Goal: Information Seeking & Learning: Learn about a topic

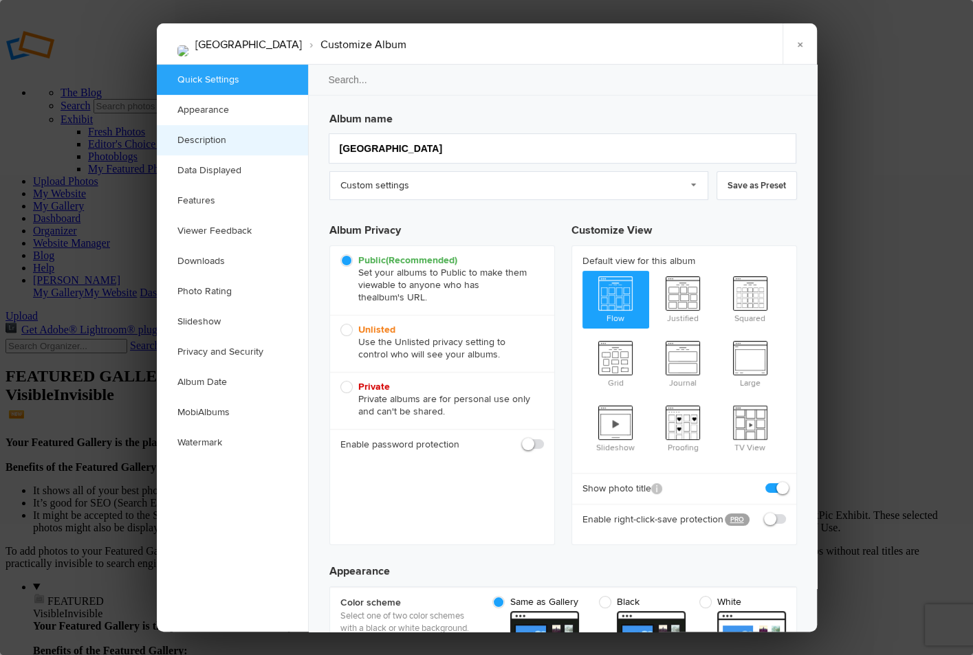
click at [230, 142] on link "Description" at bounding box center [232, 140] width 151 height 30
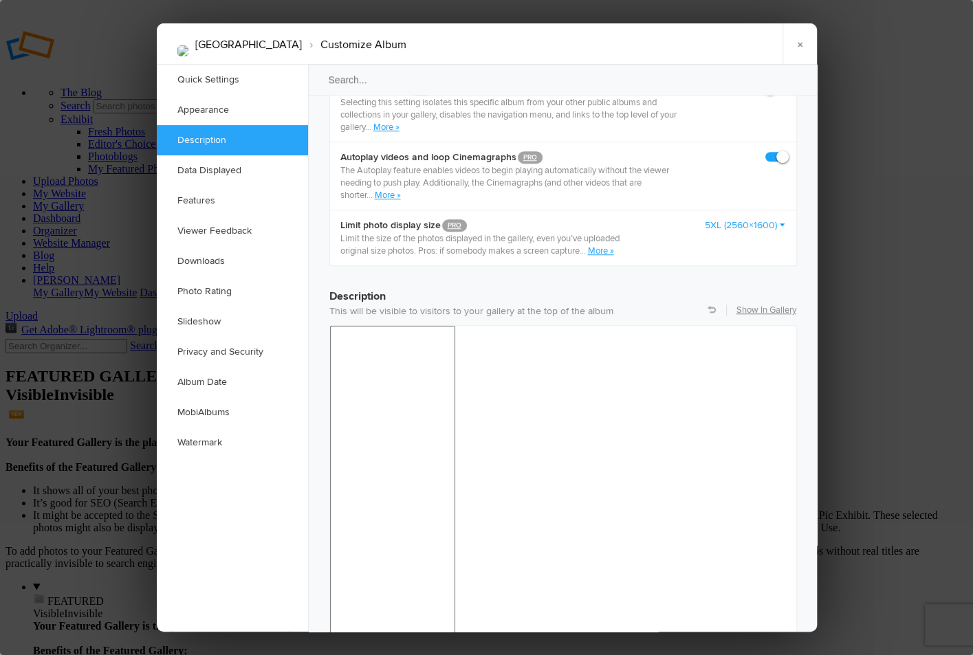
scroll to position [1061, 0]
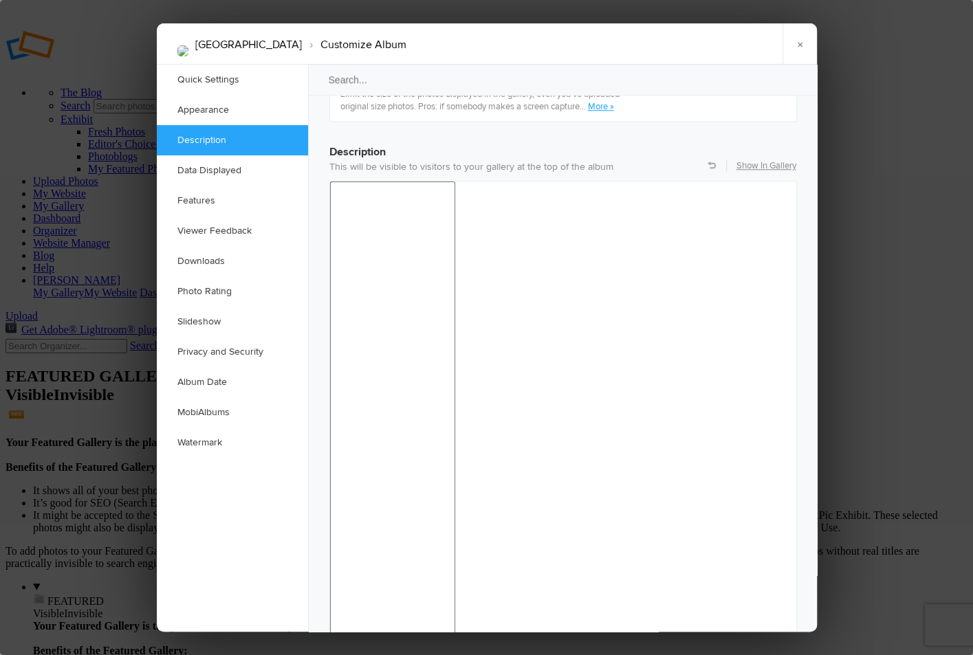
click at [799, 41] on link "×" at bounding box center [799, 43] width 34 height 41
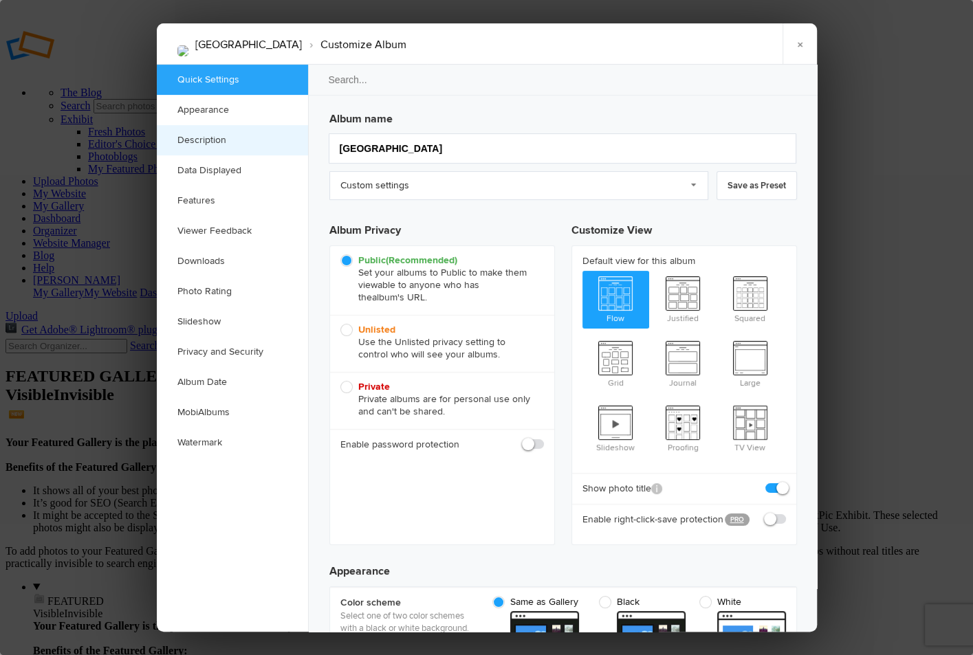
click at [217, 138] on link "Description" at bounding box center [232, 140] width 151 height 30
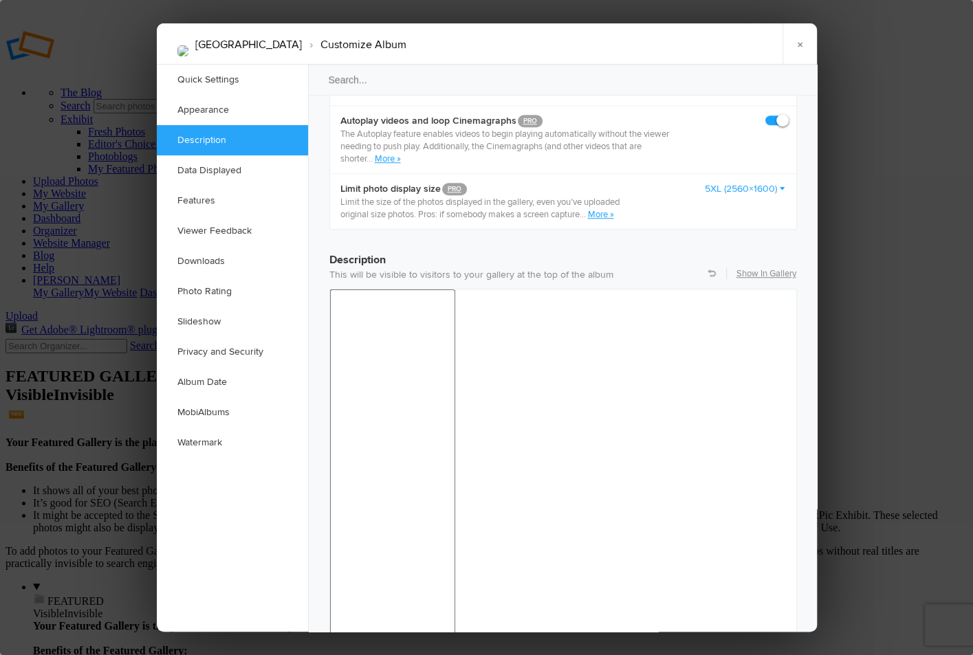
scroll to position [1061, 0]
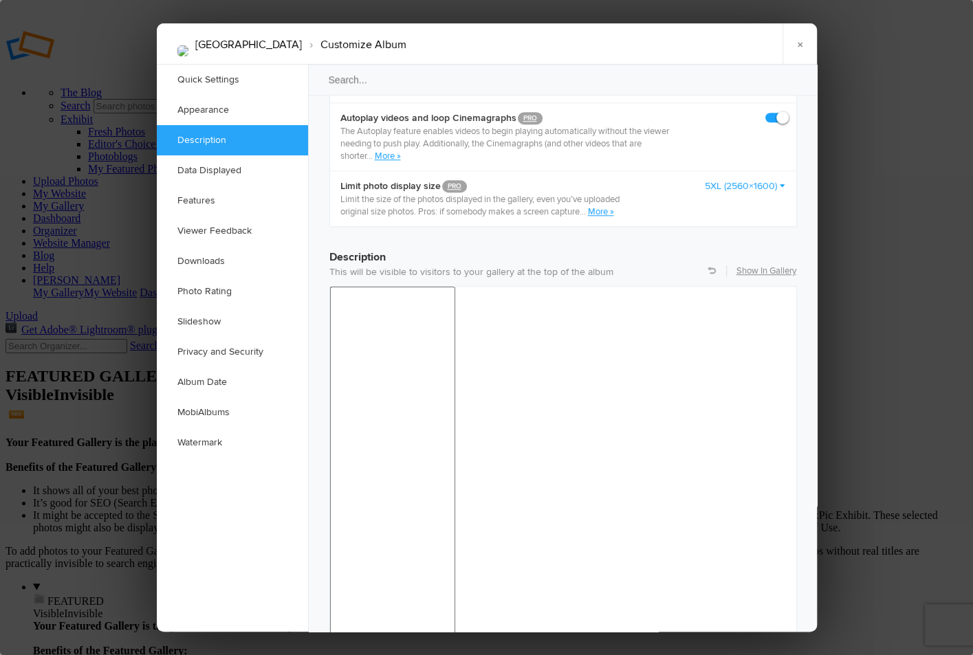
scroll to position [967, 0]
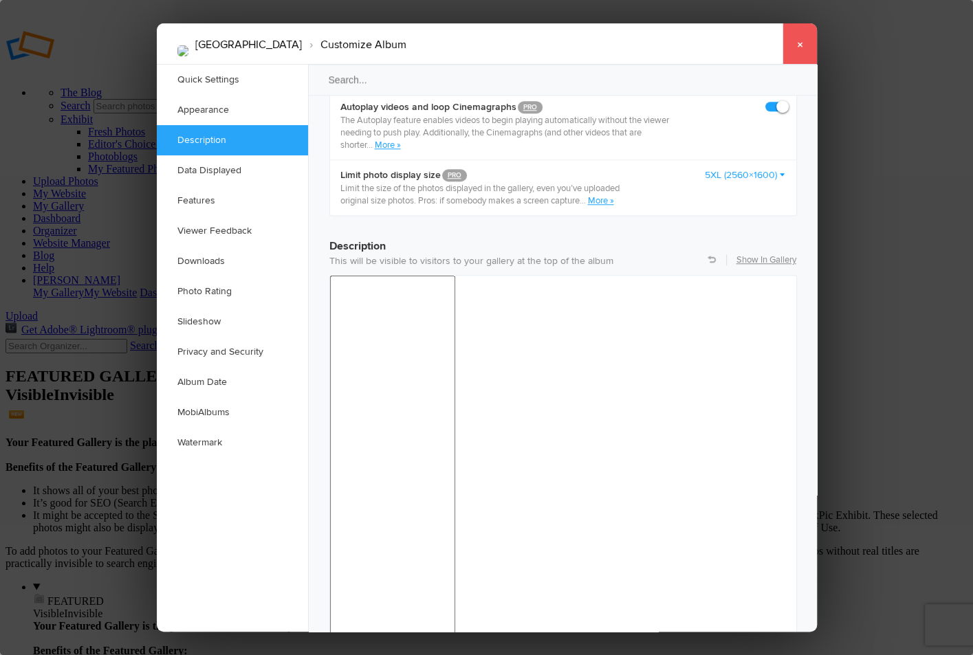
click at [800, 41] on link "×" at bounding box center [799, 43] width 34 height 41
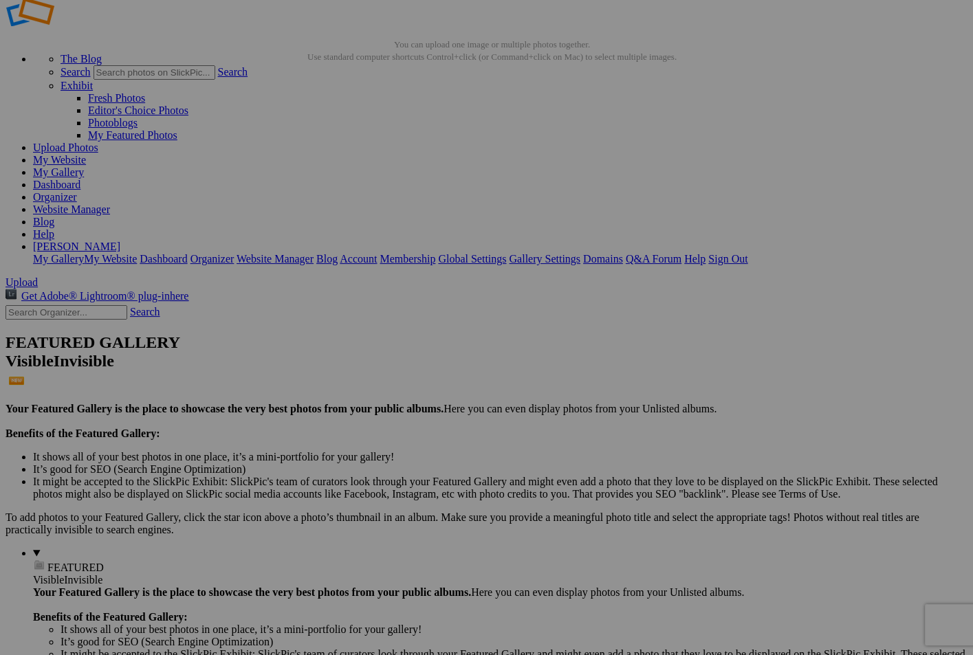
scroll to position [56, 0]
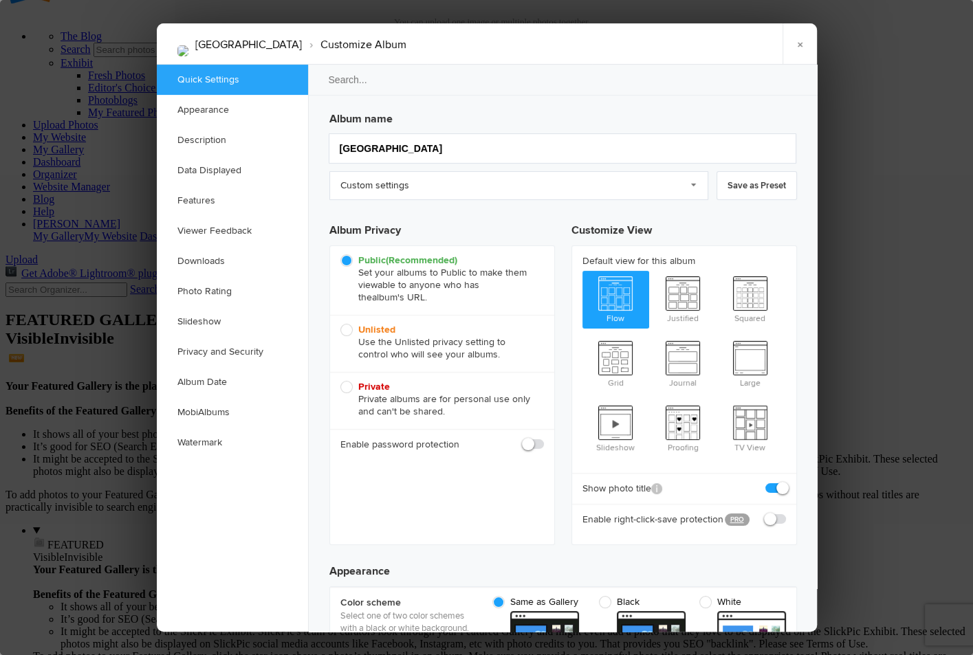
scroll to position [0, 0]
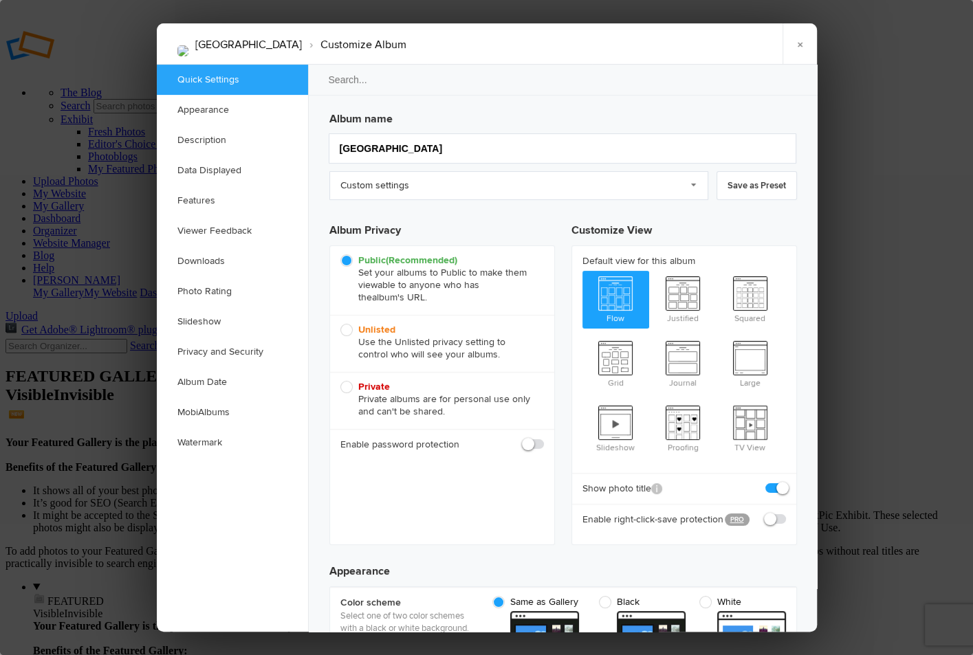
click at [289, 71] on link "Quick Settings" at bounding box center [232, 80] width 151 height 30
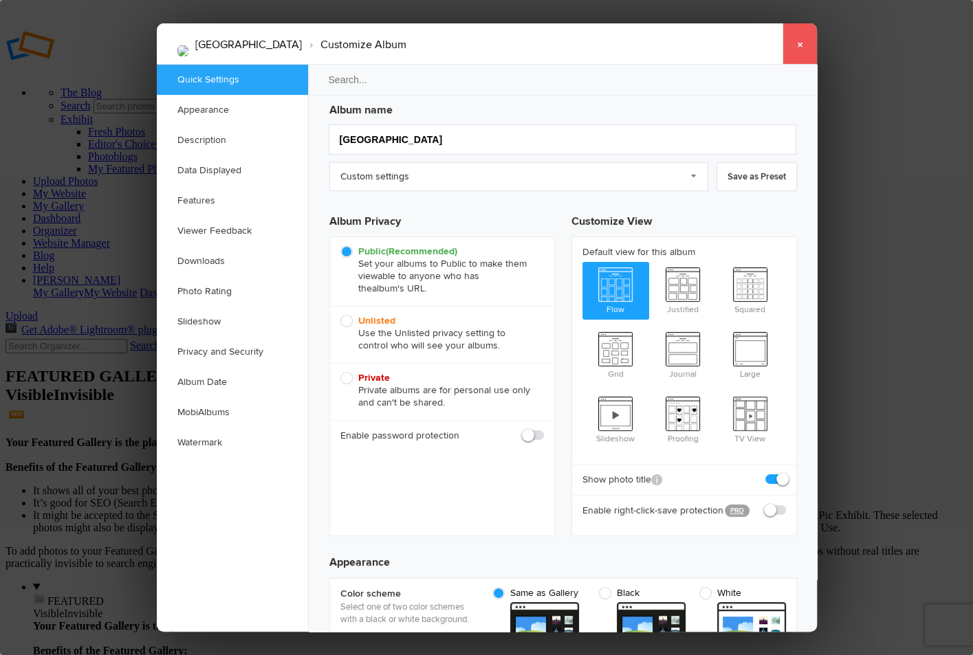
click at [797, 41] on link "×" at bounding box center [799, 43] width 34 height 41
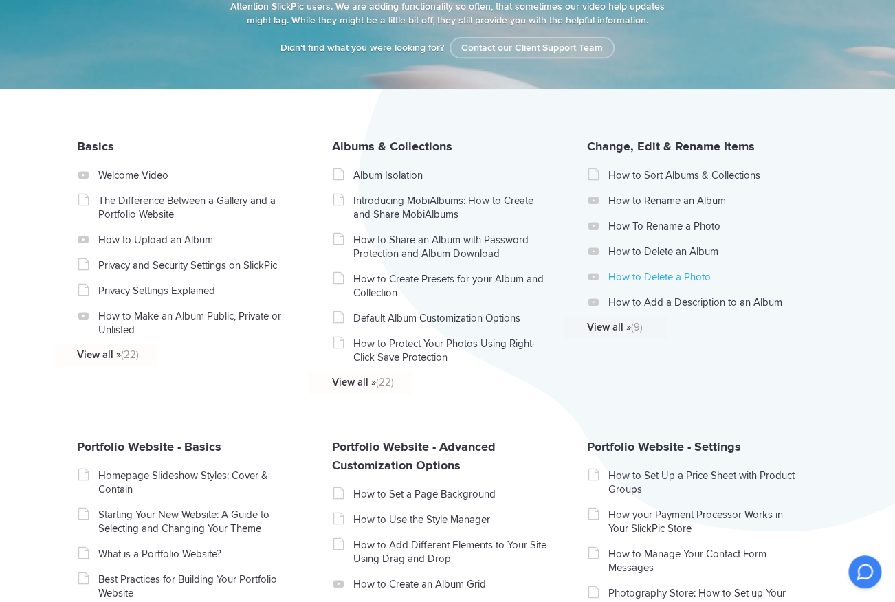
scroll to position [221, 0]
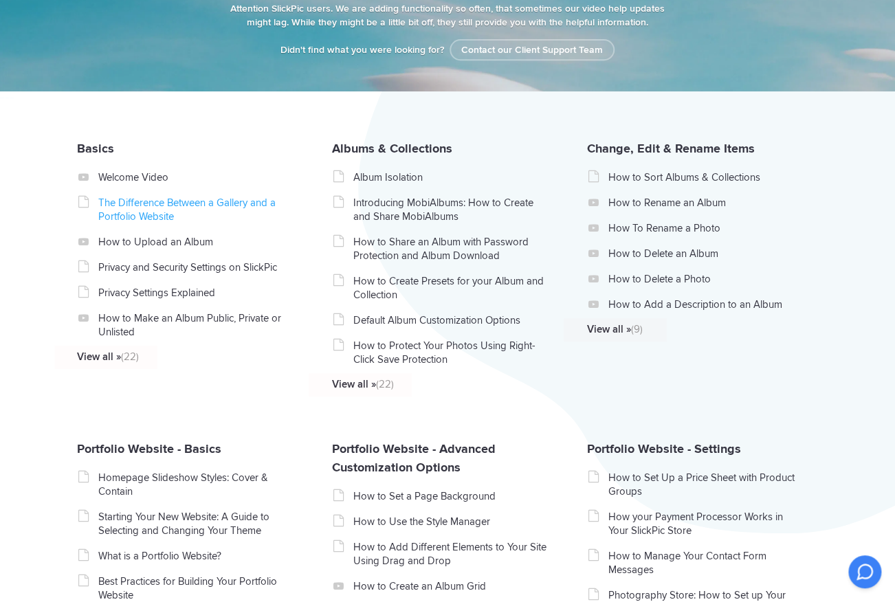
click at [148, 210] on link "The Difference Between a Gallery and a Portfolio Website" at bounding box center [195, 209] width 195 height 27
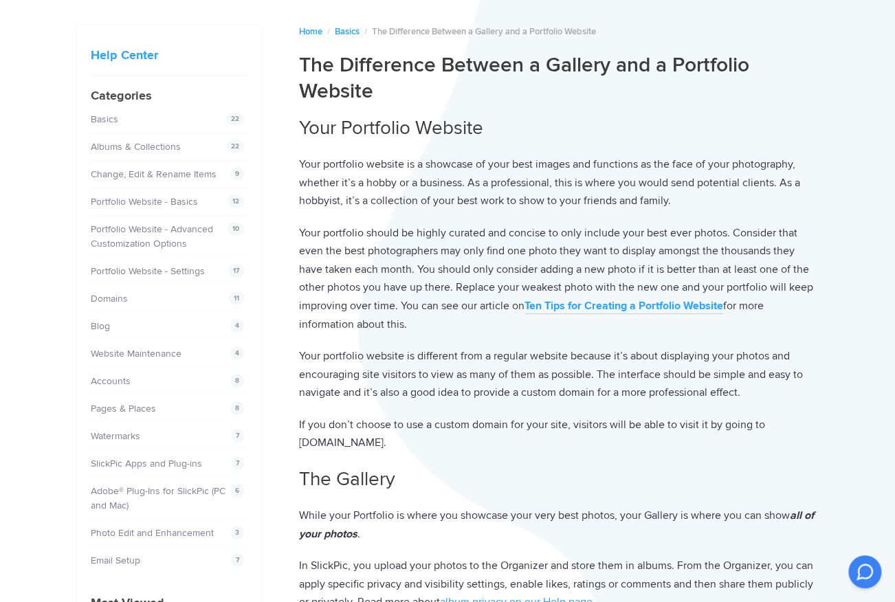
scroll to position [76, 0]
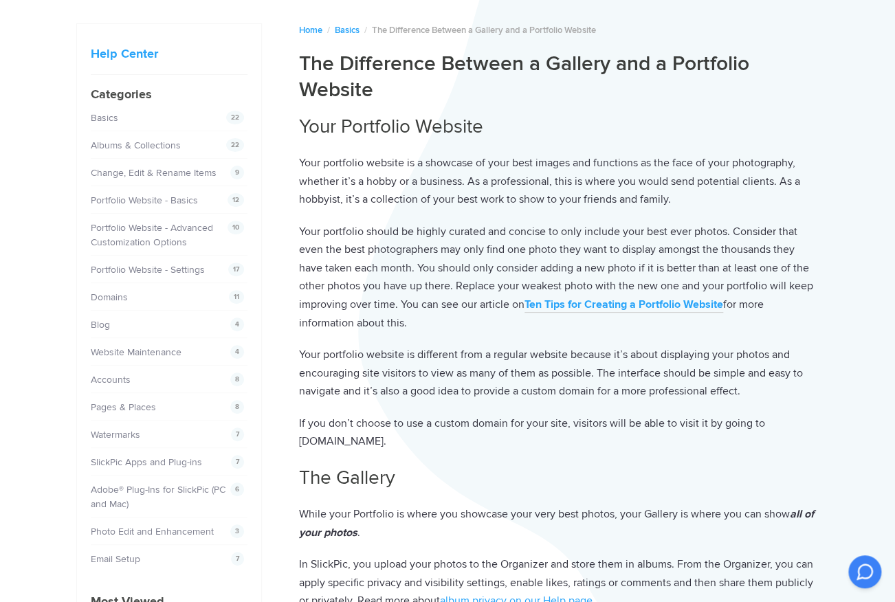
click at [646, 302] on strong "Ten Tips for Creating a Portfolio Website" at bounding box center [624, 305] width 199 height 14
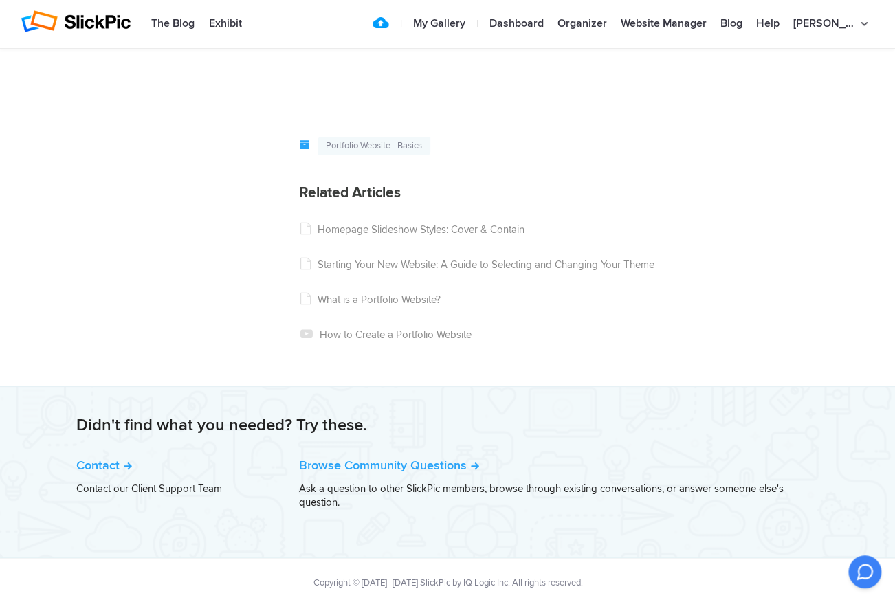
scroll to position [2149, 0]
click at [379, 461] on link "Browse Community Questions" at bounding box center [389, 466] width 180 height 15
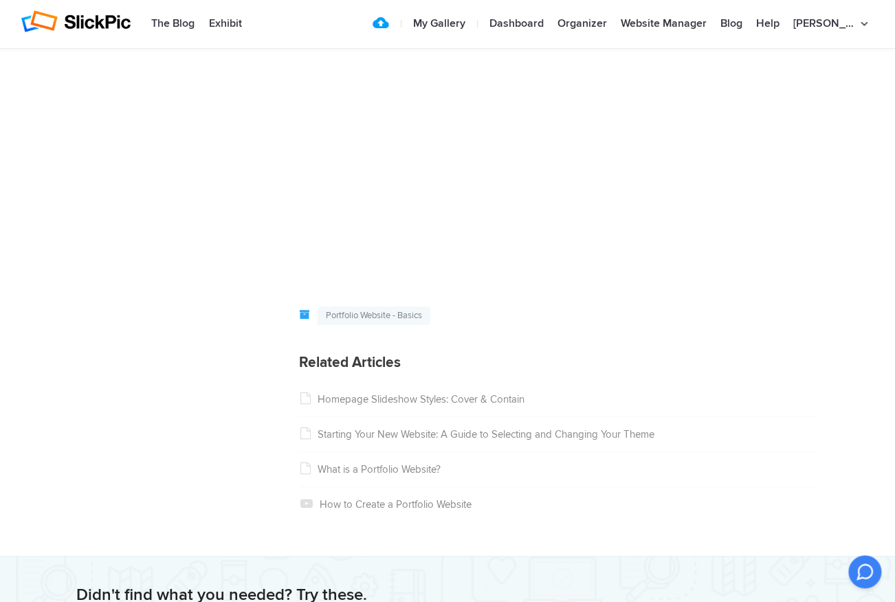
scroll to position [1979, 0]
click at [383, 465] on link "What is a Portfolio Website?" at bounding box center [370, 471] width 142 height 12
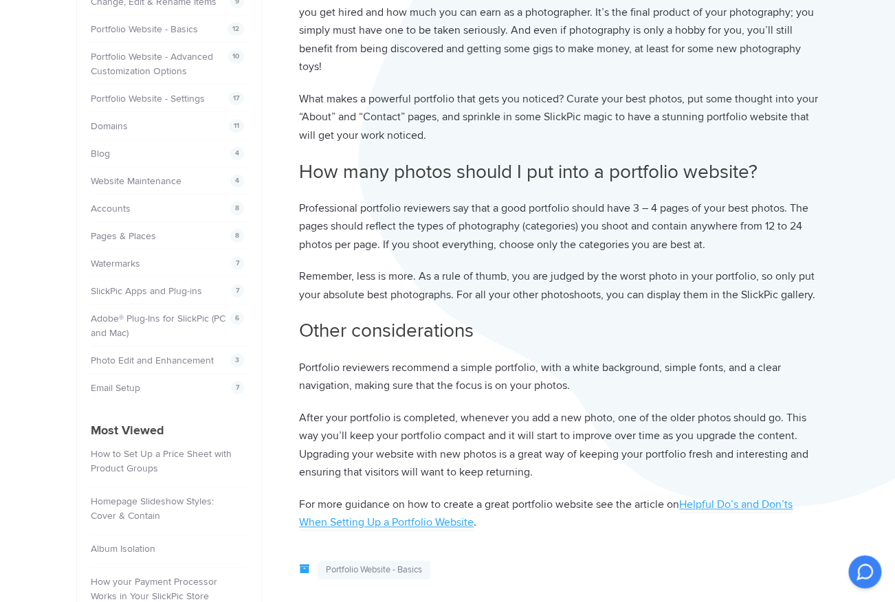
scroll to position [247, 0]
click at [704, 502] on u "Helpful Do’s and Don’ts When Setting Up a Portfolio Website" at bounding box center [546, 514] width 494 height 32
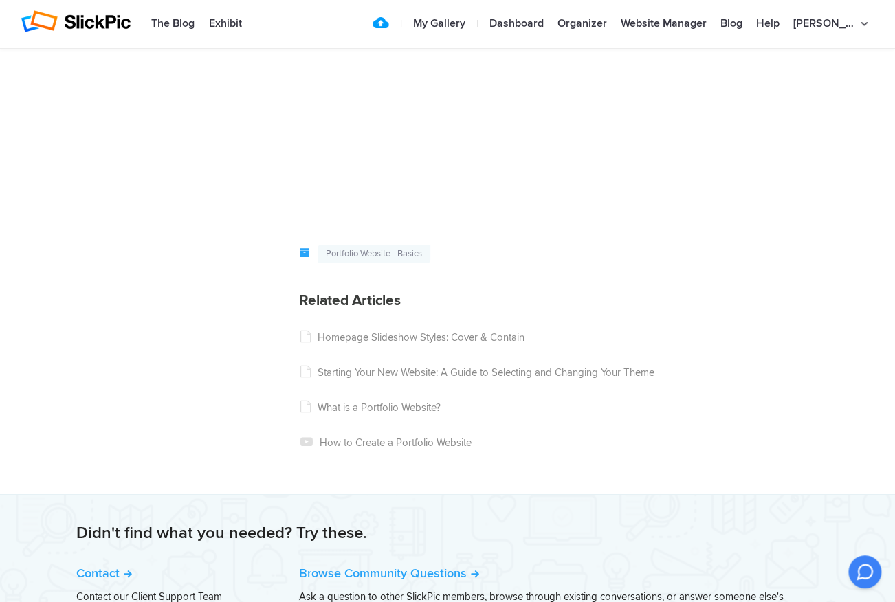
scroll to position [2042, 0]
click at [432, 331] on link "Homepage Slideshow Styles: Cover & Contain" at bounding box center [411, 337] width 225 height 12
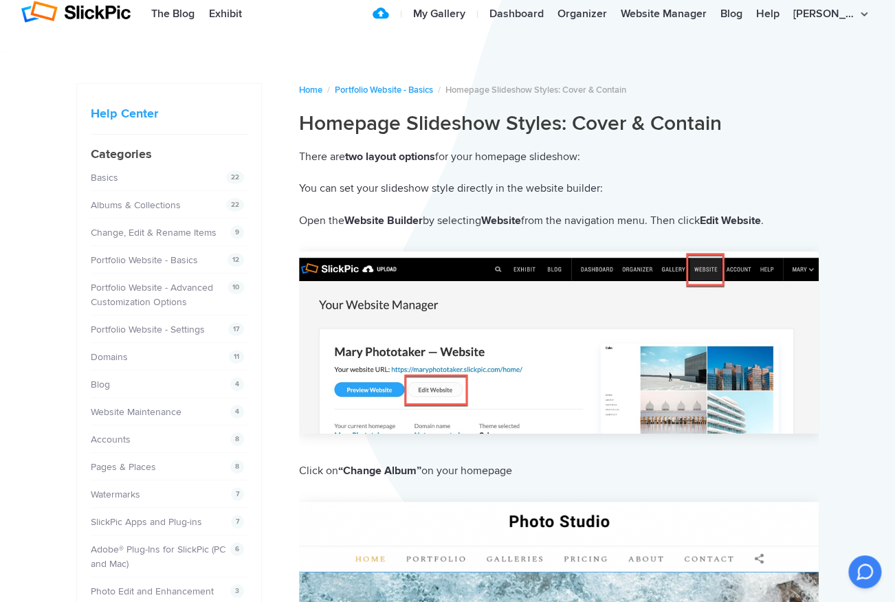
scroll to position [16, 0]
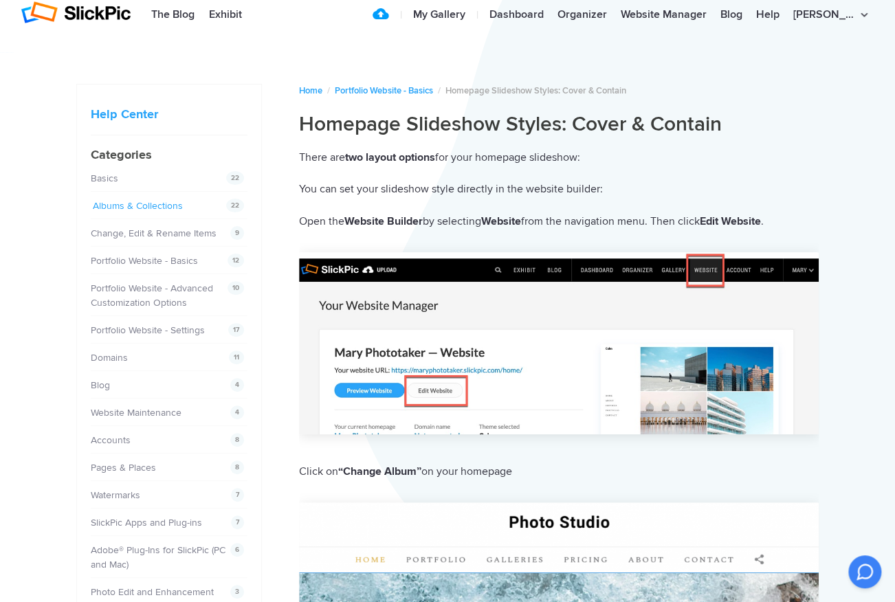
click at [170, 203] on link "Albums & Collections" at bounding box center [138, 206] width 90 height 12
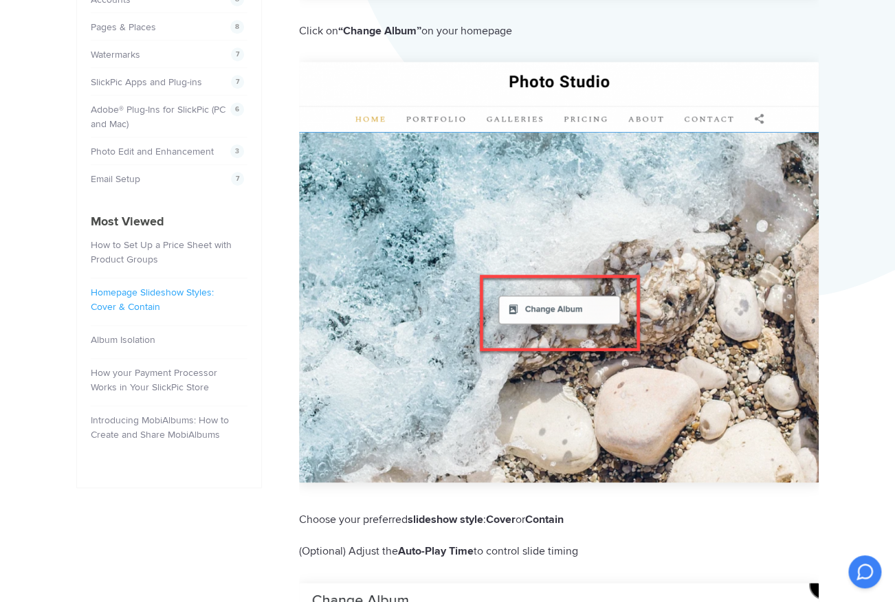
scroll to position [454, 0]
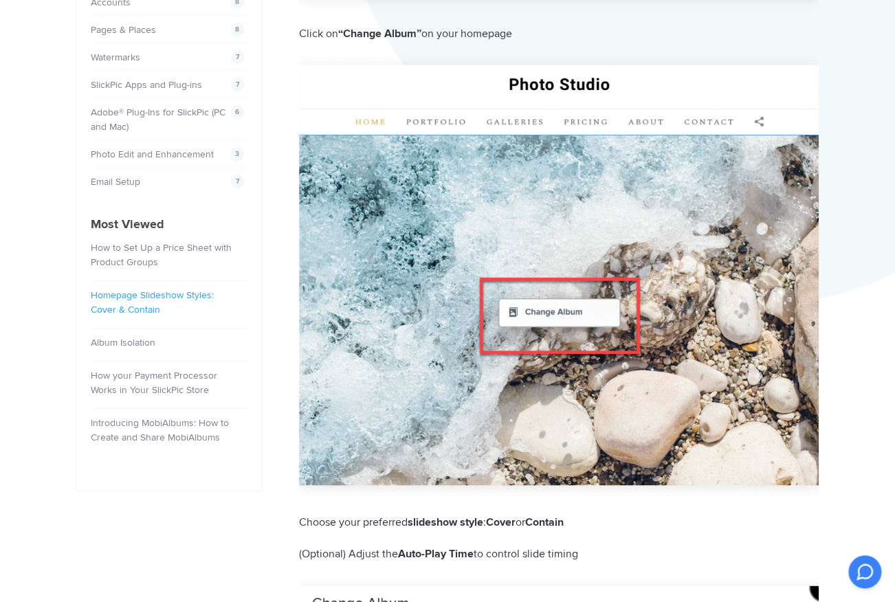
click at [142, 289] on link "Homepage Slideshow Styles: Cover & Contain" at bounding box center [152, 302] width 123 height 26
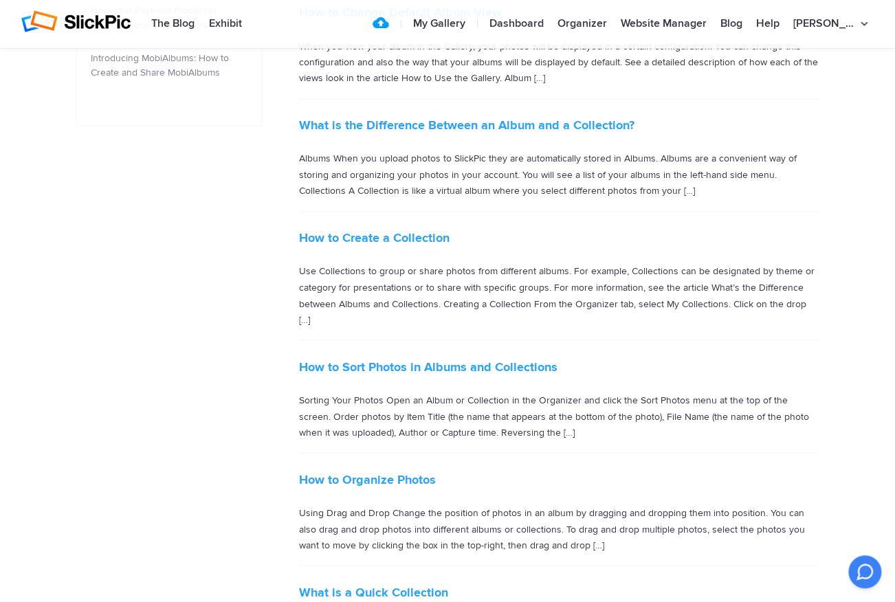
scroll to position [819, 0]
click at [808, 304] on p "Use Collections to group or share photos from different albums. For example, Co…" at bounding box center [559, 295] width 520 height 64
click at [817, 305] on p "Use Collections to group or share photos from different albums. For example, Co…" at bounding box center [559, 295] width 520 height 64
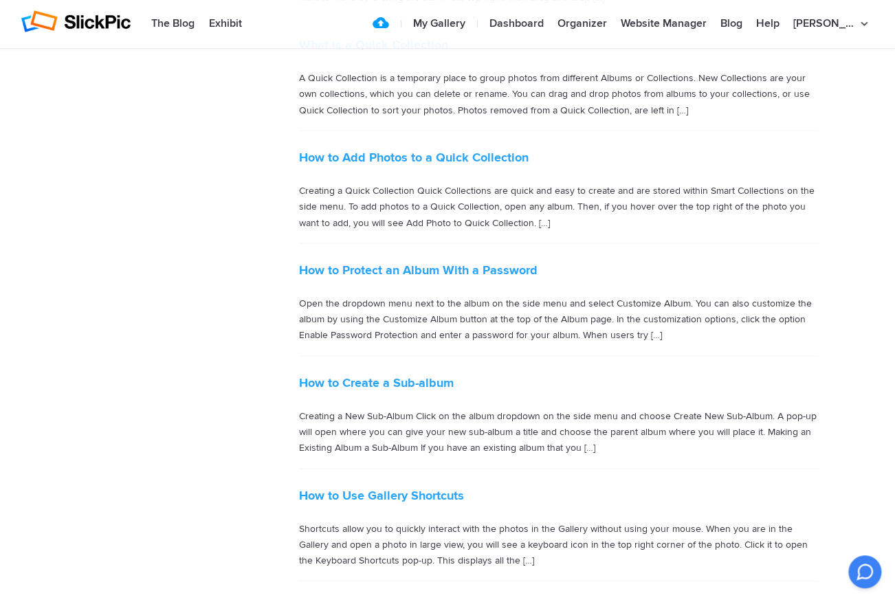
scroll to position [1365, 0]
click at [438, 376] on link "How to Create a Sub-album" at bounding box center [376, 383] width 155 height 15
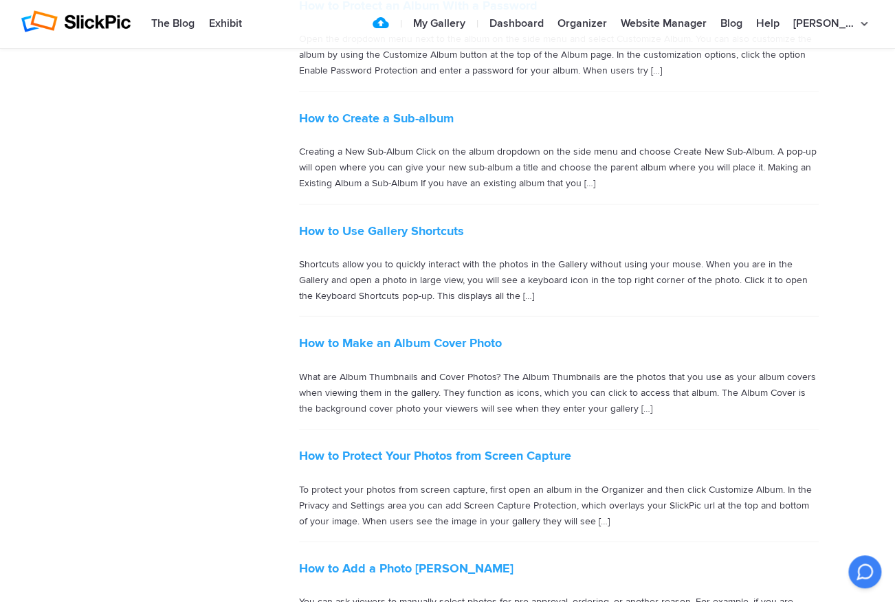
scroll to position [1585, 0]
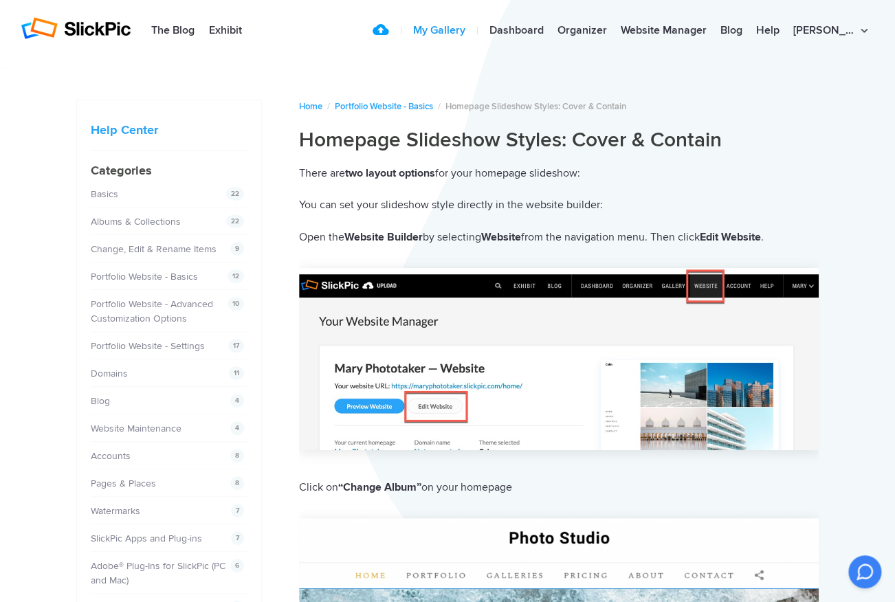
click at [472, 28] on link "My Gallery" at bounding box center [439, 30] width 66 height 27
